Goal: Navigation & Orientation: Understand site structure

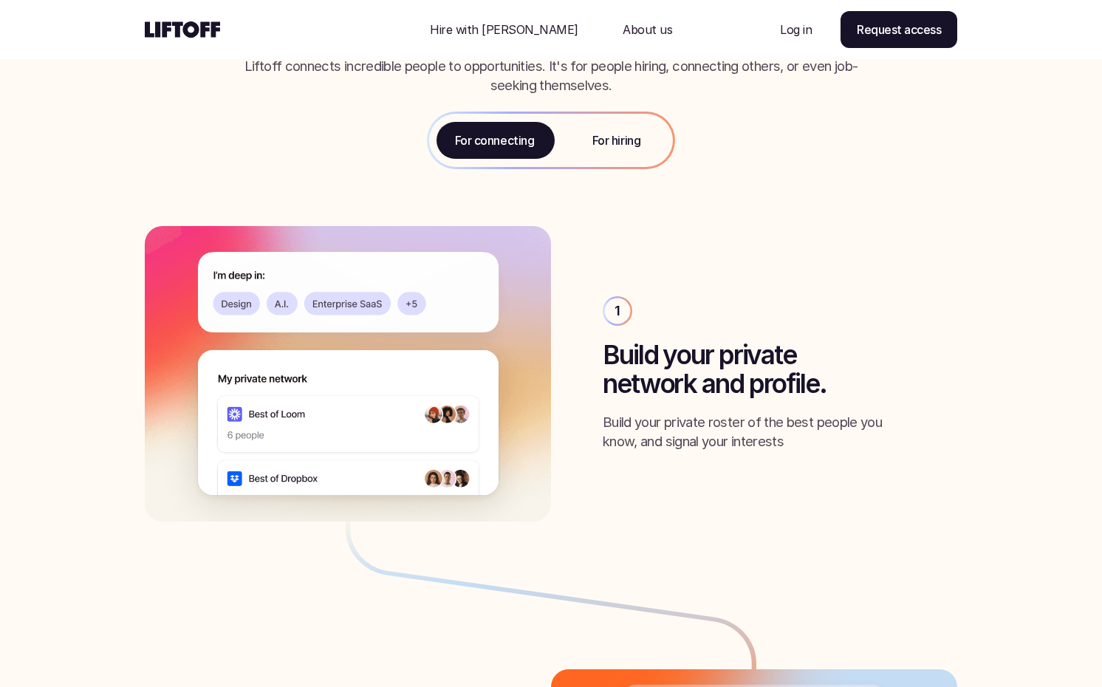
scroll to position [1708, 0]
click at [594, 140] on p "For hiring" at bounding box center [616, 140] width 48 height 18
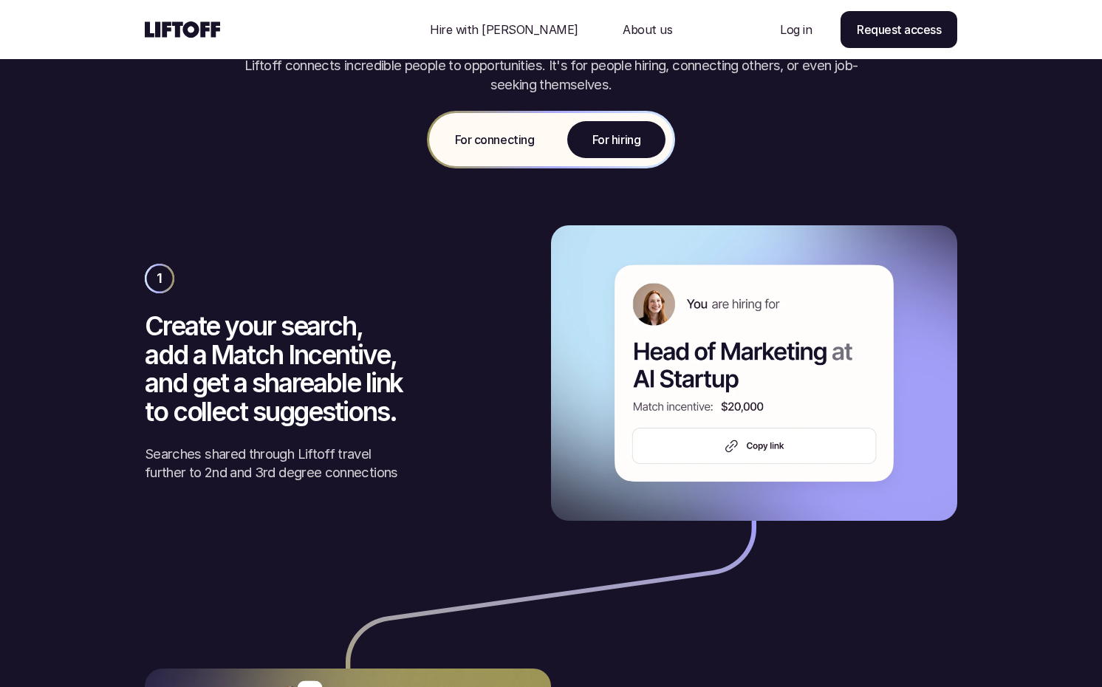
click at [510, 143] on p "For connecting" at bounding box center [494, 140] width 79 height 18
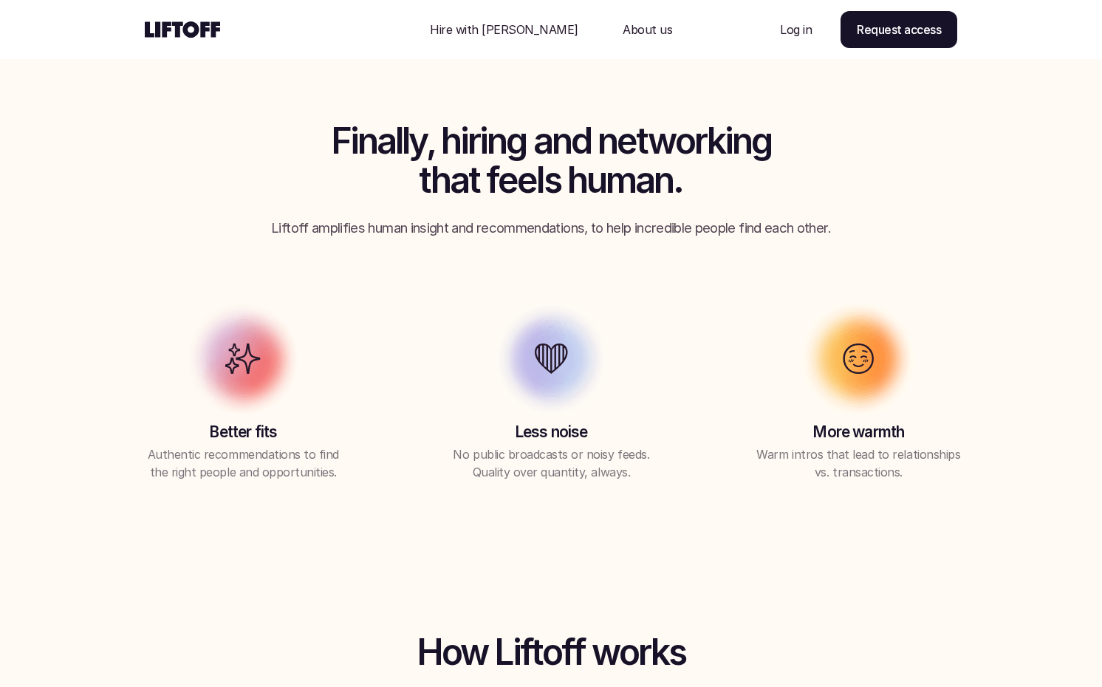
scroll to position [0, 0]
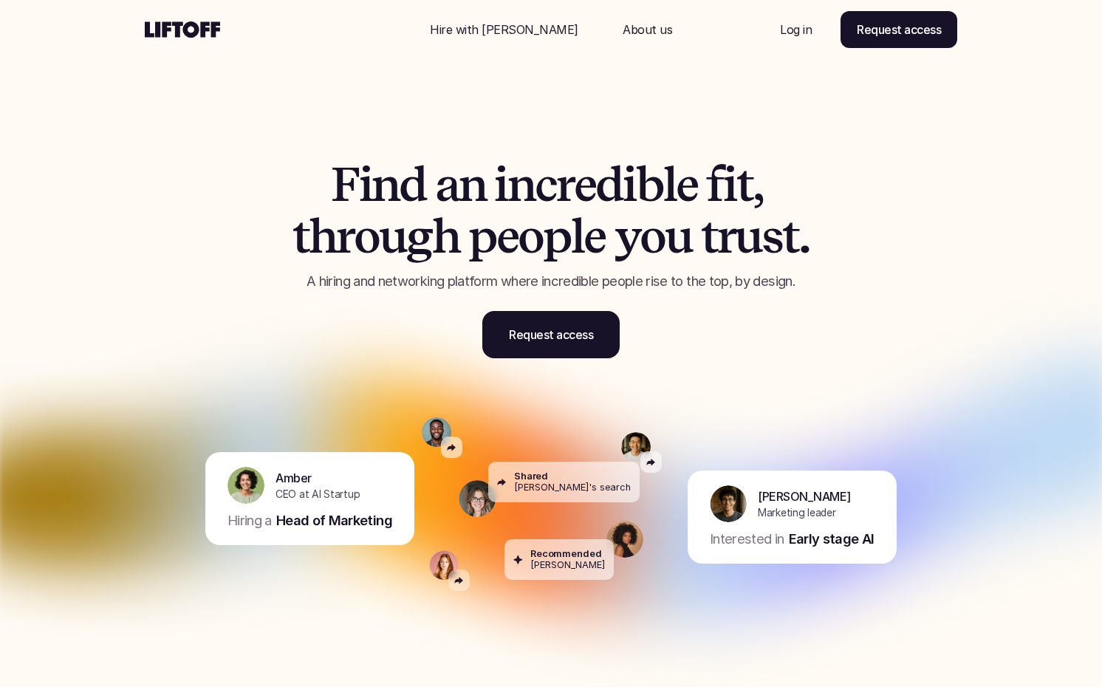
click at [623, 34] on p "About us" at bounding box center [647, 30] width 49 height 18
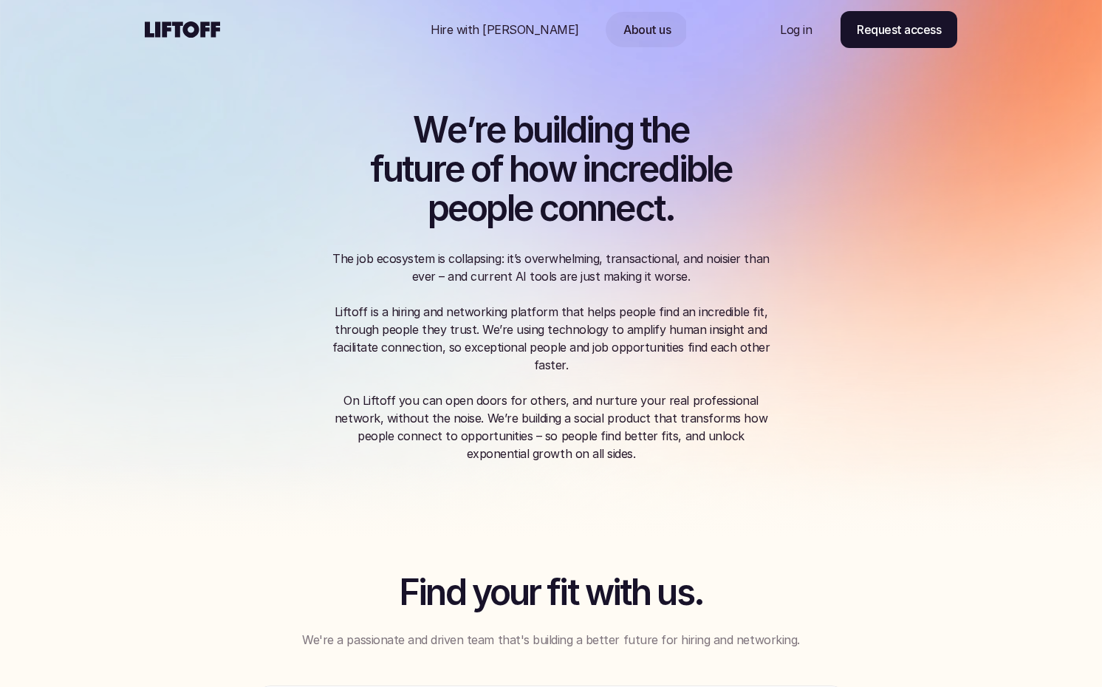
click at [514, 19] on div "Nav Link" at bounding box center [505, 29] width 184 height 35
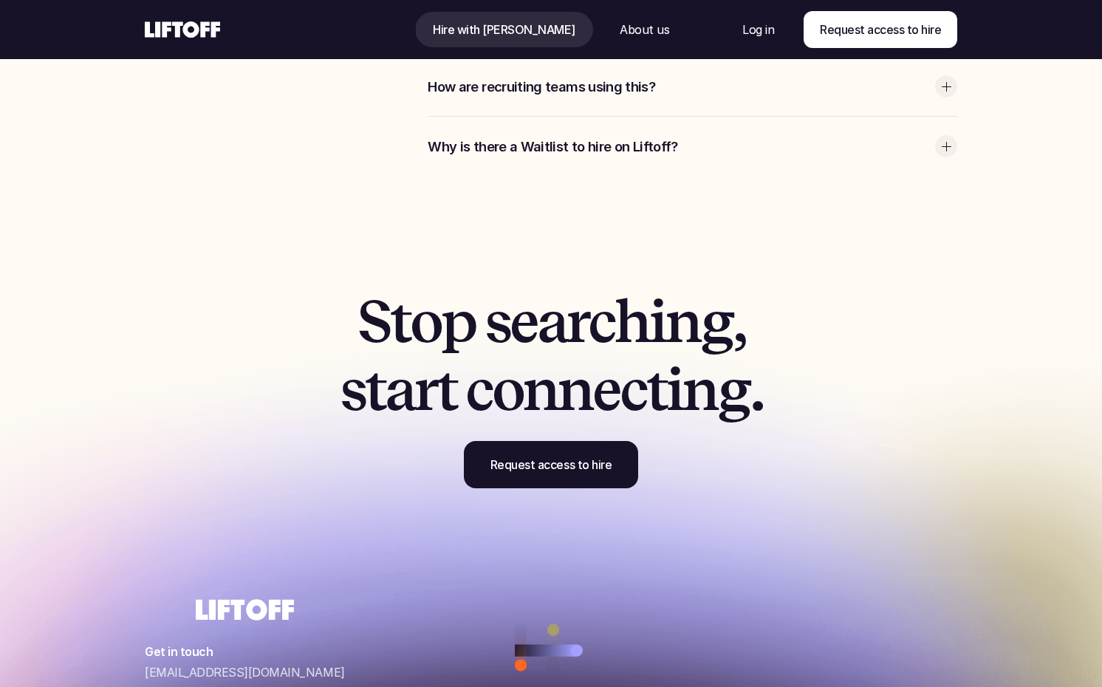
scroll to position [4667, 0]
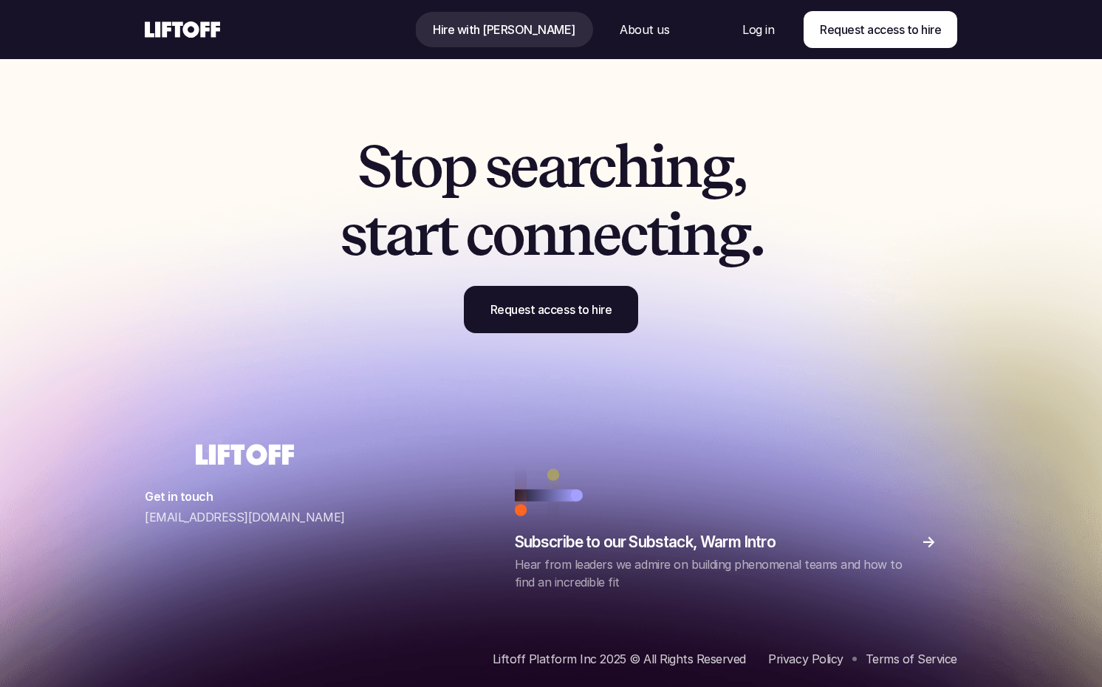
click at [197, 30] on use at bounding box center [182, 29] width 75 height 16
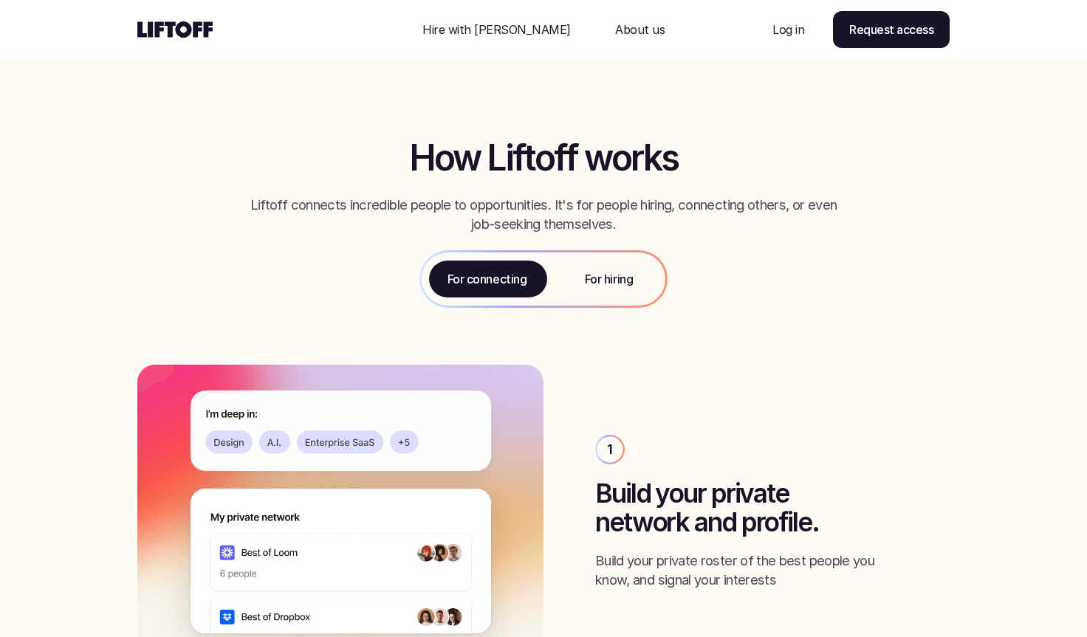
scroll to position [1547, 0]
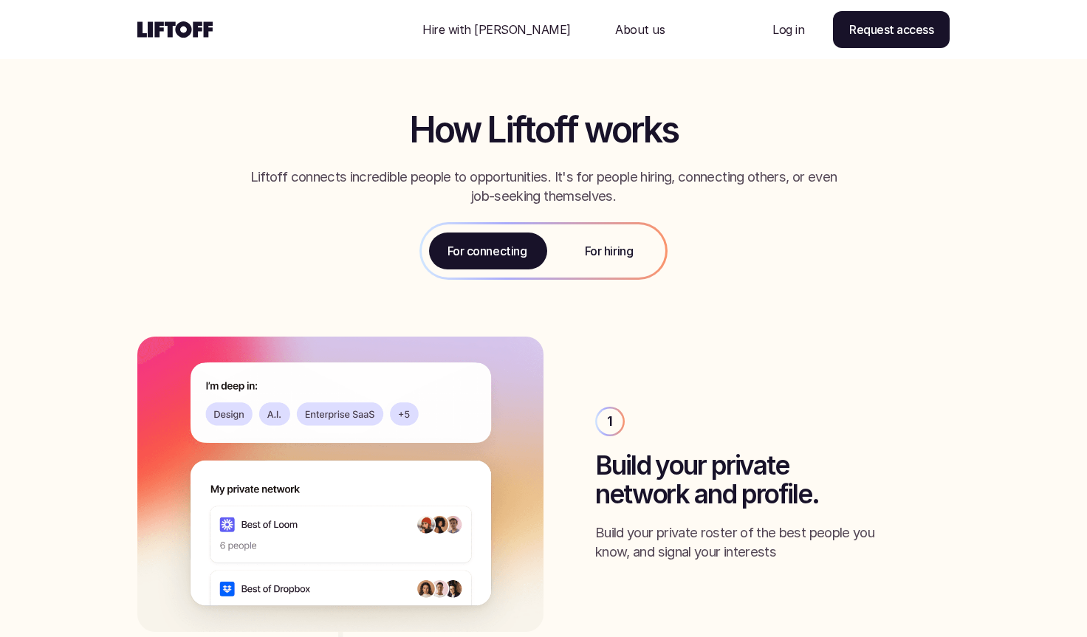
click at [620, 230] on div "For hiring" at bounding box center [608, 250] width 113 height 53
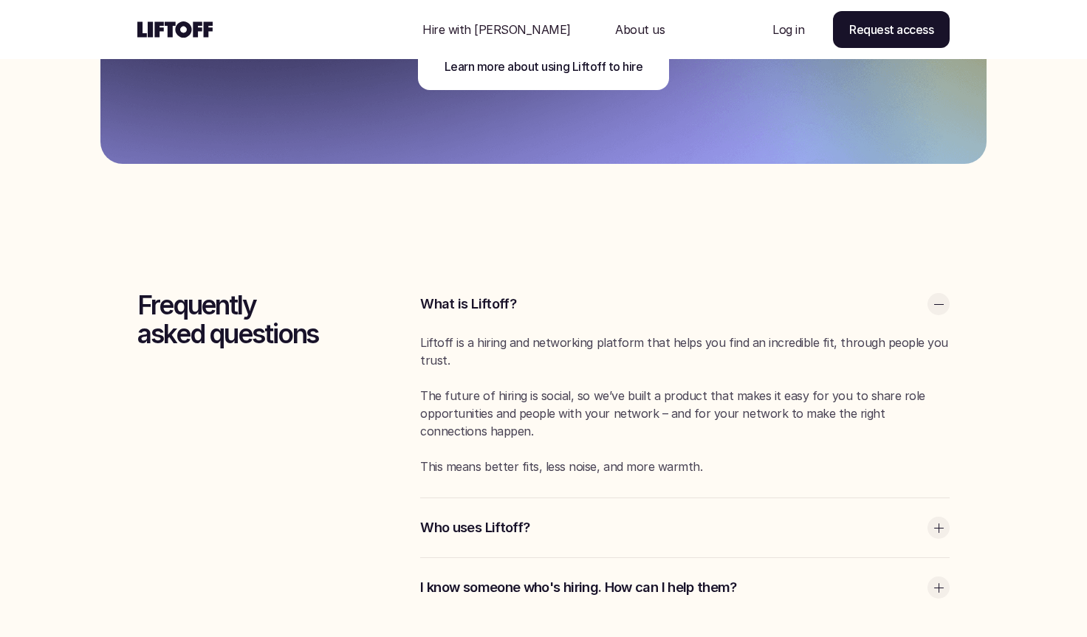
scroll to position [3882, 0]
